Goal: Transaction & Acquisition: Purchase product/service

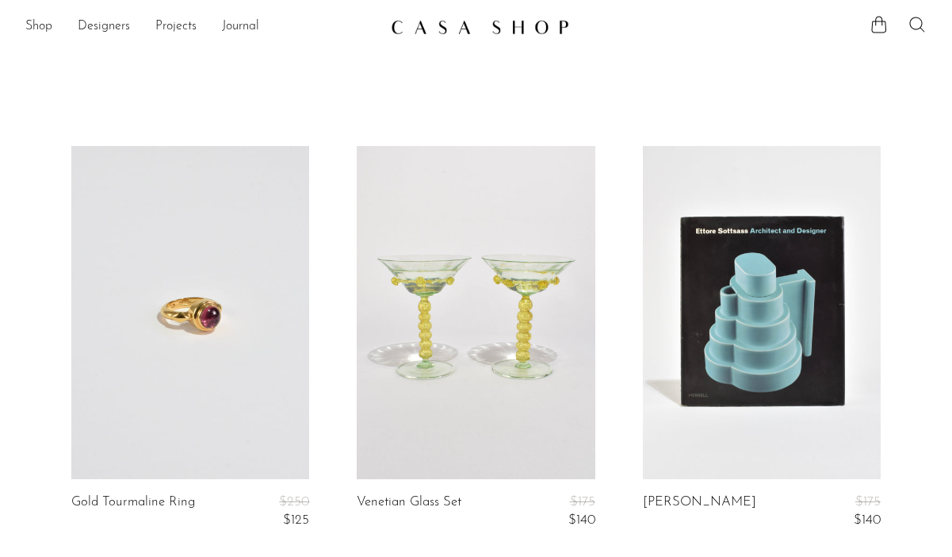
click at [920, 23] on icon at bounding box center [917, 24] width 19 height 19
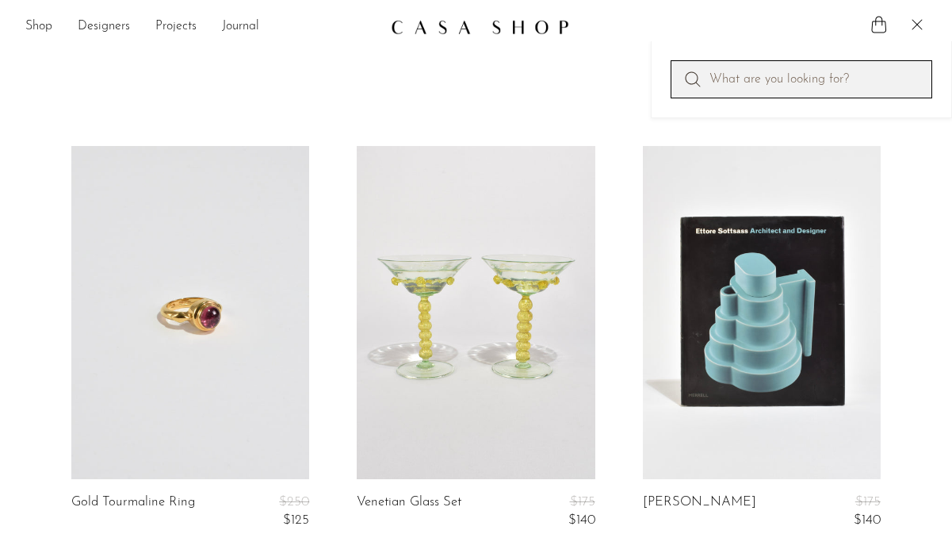
paste input "Twist Hoop Earrings"
type input "Twist Hoop Earrings"
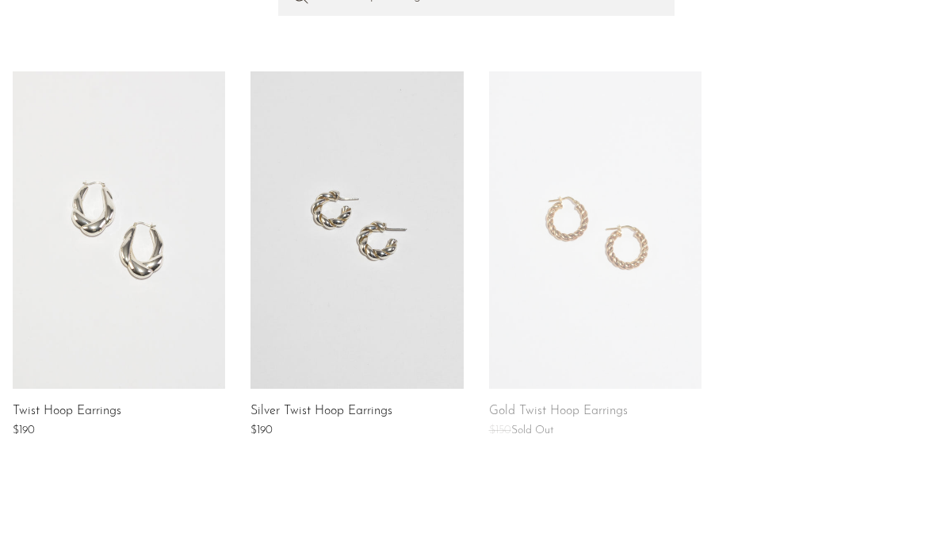
scroll to position [243, 0]
